Goal: Task Accomplishment & Management: Complete application form

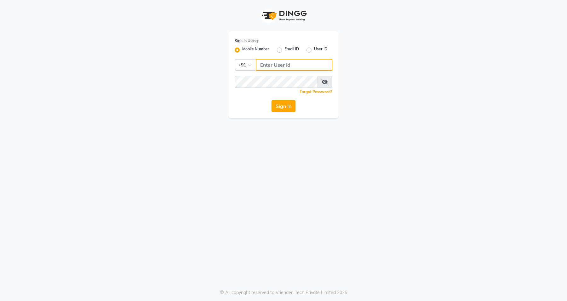
type input "9607793777"
click at [285, 103] on button "Sign In" at bounding box center [283, 106] width 24 height 12
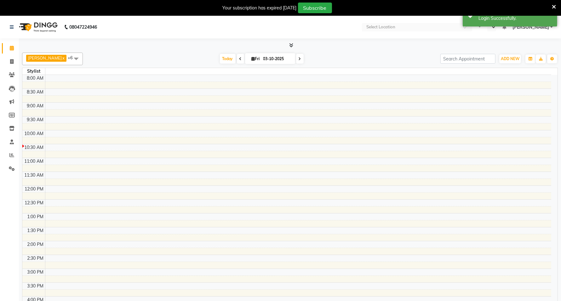
select select "en"
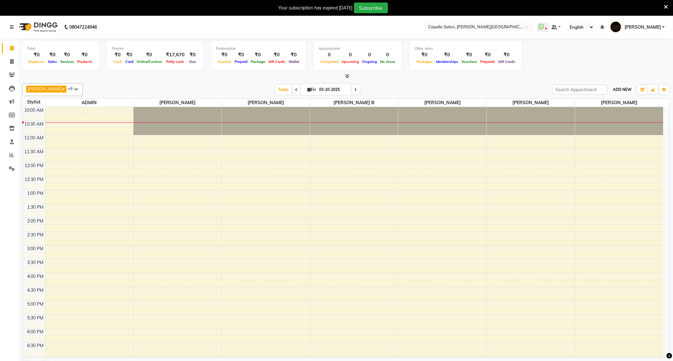
click at [567, 87] on span "ADD NEW" at bounding box center [622, 89] width 19 height 5
click at [567, 130] on link "Add Attendance" at bounding box center [608, 127] width 50 height 8
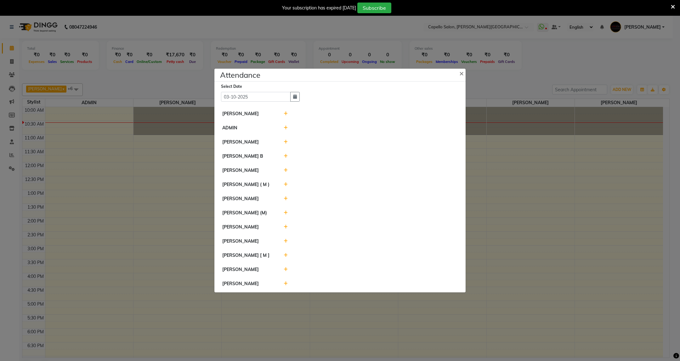
click at [287, 112] on icon at bounding box center [286, 113] width 4 height 4
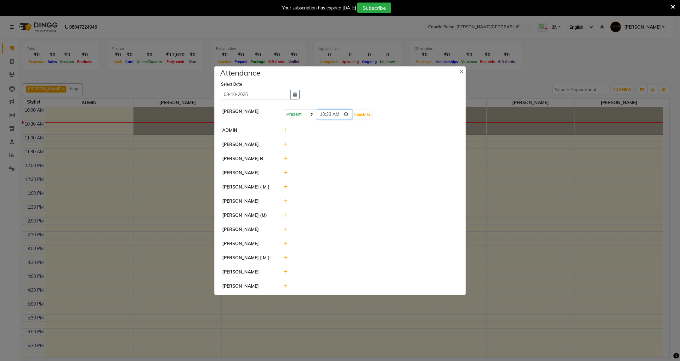
click at [327, 113] on input "10:33" at bounding box center [334, 115] width 35 height 10
type input "10:27"
click at [363, 113] on button "Check-In" at bounding box center [362, 114] width 19 height 9
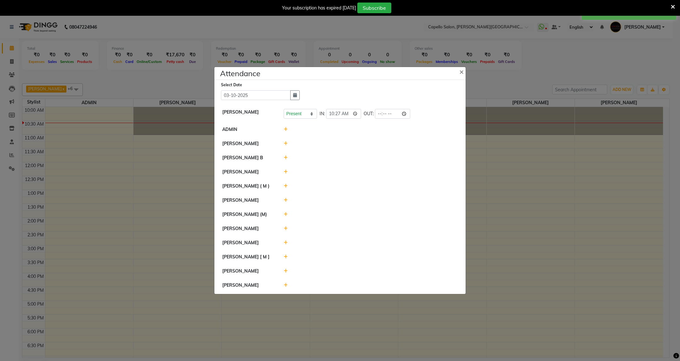
click at [285, 183] on div at bounding box center [371, 186] width 184 height 7
click at [286, 185] on icon at bounding box center [286, 186] width 4 height 4
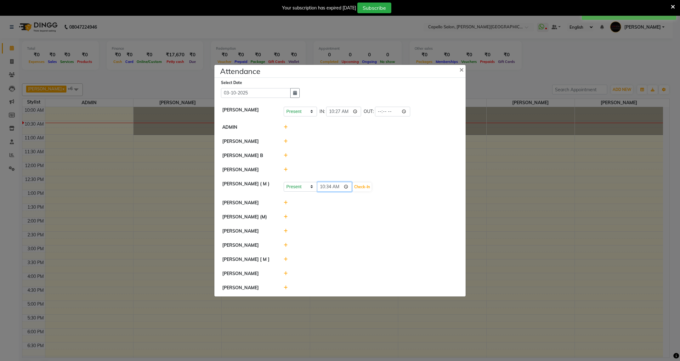
click at [330, 186] on input "10:34" at bounding box center [334, 187] width 35 height 10
type input "10:27"
click at [362, 185] on button "Check-In" at bounding box center [362, 187] width 19 height 9
click at [287, 202] on icon at bounding box center [286, 202] width 4 height 4
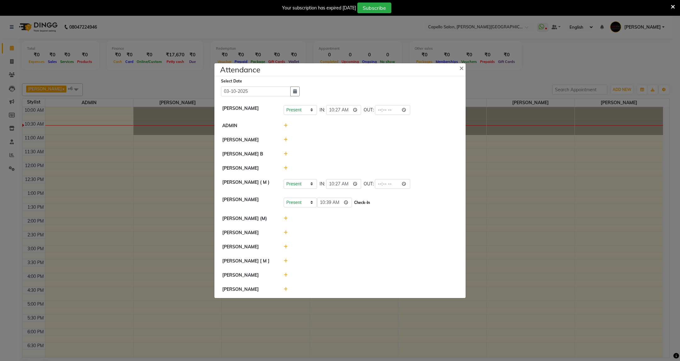
click at [366, 202] on button "Check-In" at bounding box center [362, 202] width 19 height 9
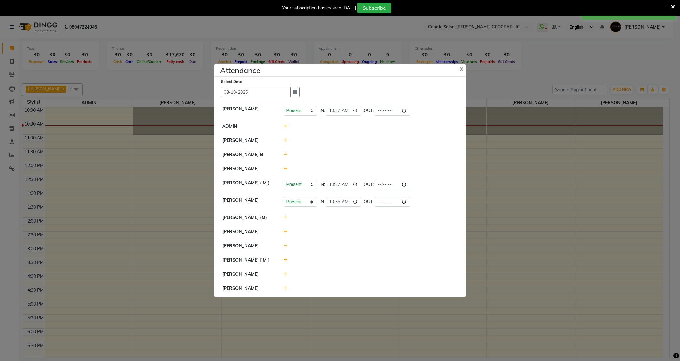
click at [286, 231] on icon at bounding box center [286, 232] width 4 height 4
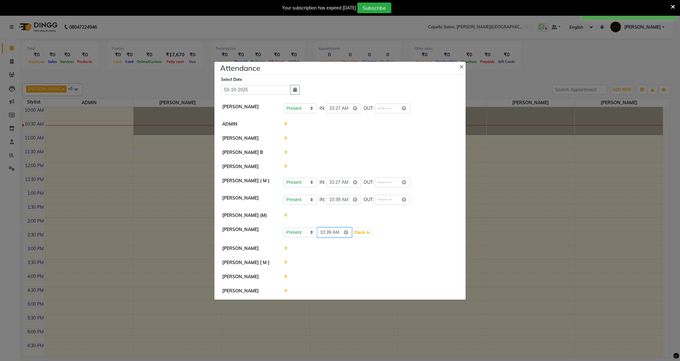
click at [332, 236] on input "10:39" at bounding box center [334, 233] width 35 height 10
type input "10:37"
click at [364, 232] on button "Check-In" at bounding box center [362, 232] width 19 height 9
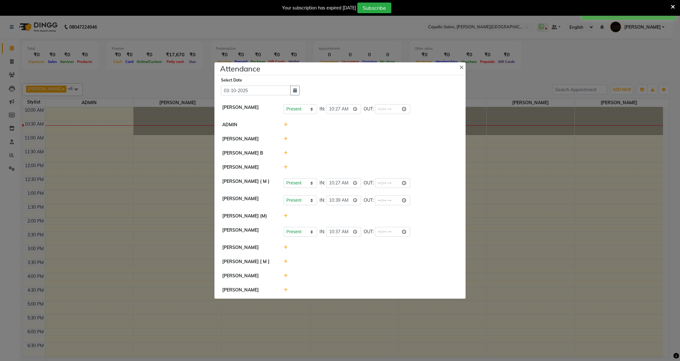
click at [284, 249] on icon at bounding box center [286, 247] width 4 height 4
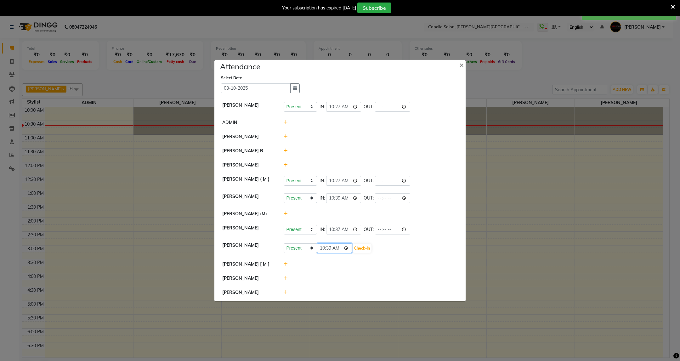
click at [330, 252] on input "10:39" at bounding box center [334, 248] width 35 height 10
type input "10:37"
click at [366, 251] on button "Check-In" at bounding box center [362, 248] width 19 height 9
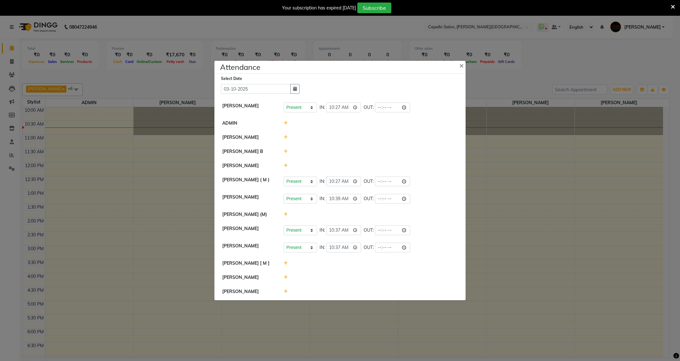
click at [286, 291] on icon at bounding box center [286, 291] width 4 height 4
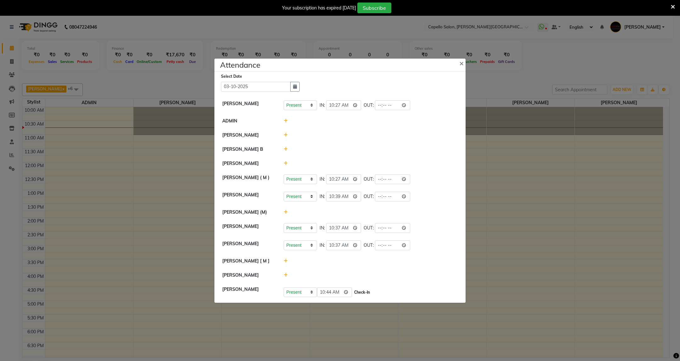
click at [362, 294] on button "Check-In" at bounding box center [362, 292] width 19 height 9
click at [283, 136] on div at bounding box center [371, 136] width 184 height 7
click at [285, 134] on icon at bounding box center [286, 136] width 4 height 4
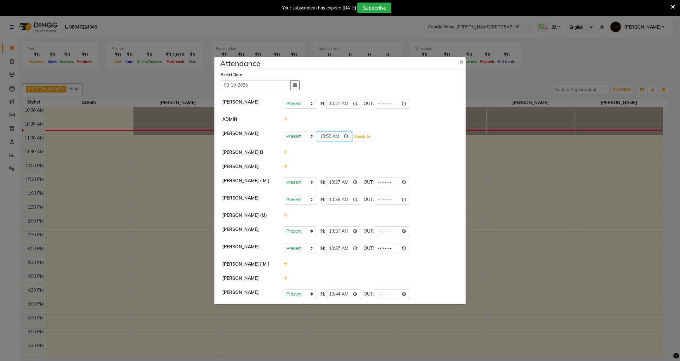
click at [328, 138] on input "10:50" at bounding box center [334, 137] width 35 height 10
type input "10:49"
click at [367, 135] on button "Check-In" at bounding box center [362, 136] width 19 height 9
click at [286, 148] on div at bounding box center [371, 151] width 184 height 7
click at [284, 149] on icon at bounding box center [286, 151] width 4 height 4
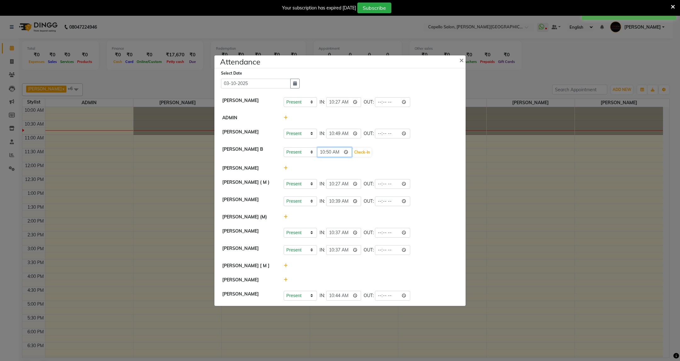
click at [332, 152] on input "10:50" at bounding box center [334, 152] width 35 height 10
type input "10:49"
click at [371, 150] on button "Check-In" at bounding box center [362, 152] width 19 height 9
click at [567, 7] on icon at bounding box center [673, 7] width 4 height 6
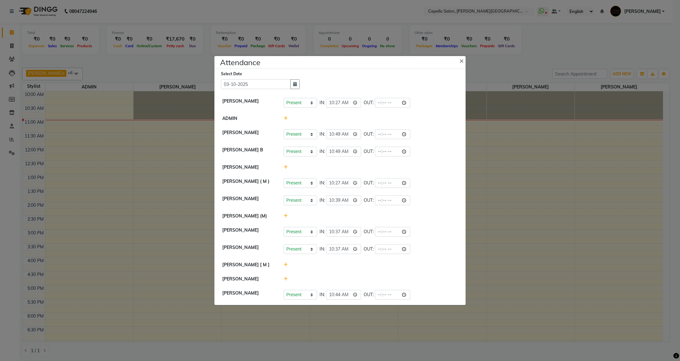
click at [284, 277] on span at bounding box center [286, 279] width 4 height 6
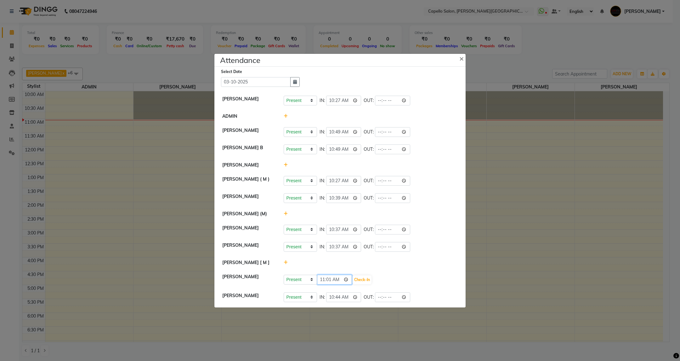
click at [325, 282] on input "11:01" at bounding box center [334, 280] width 35 height 10
type input "10:59"
click at [368, 279] on button "Check-In" at bounding box center [362, 280] width 19 height 9
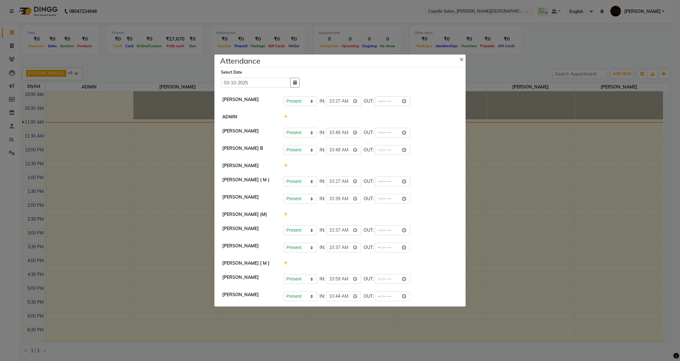
click at [508, 229] on ngb-modal-window "Attendance × Select Date [DATE] [PERSON_NAME] Present Absent Late Half Day Week…" at bounding box center [340, 180] width 680 height 361
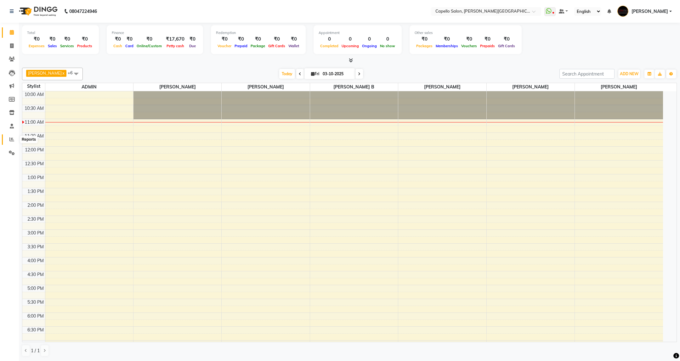
click at [13, 140] on icon at bounding box center [11, 139] width 5 height 5
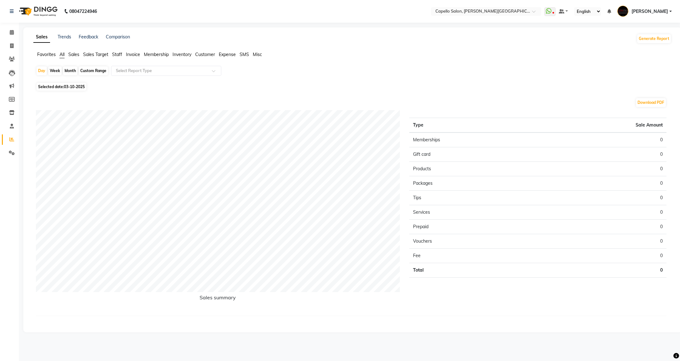
click at [70, 73] on div "Month" at bounding box center [70, 70] width 14 height 9
select select "10"
select select "2025"
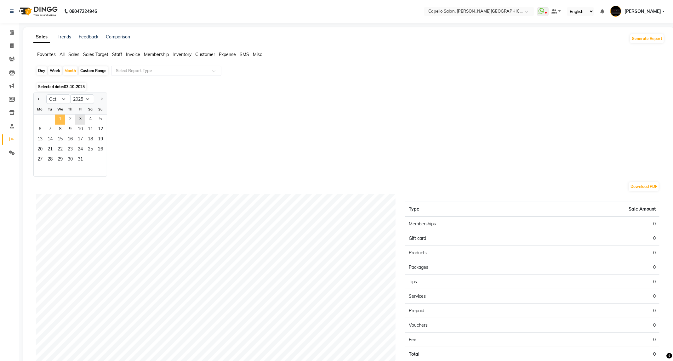
click at [59, 121] on span "1" at bounding box center [60, 120] width 10 height 10
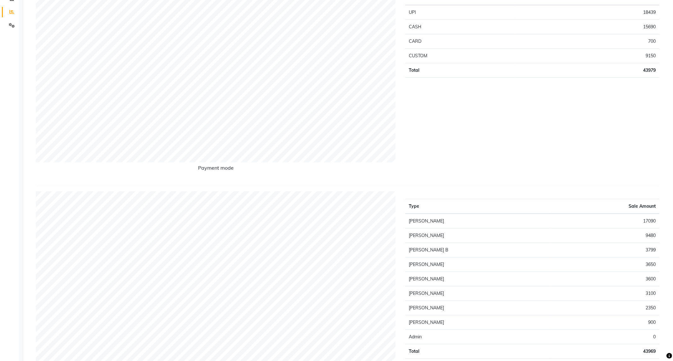
scroll to position [142, 0]
